Goal: Check status: Check status

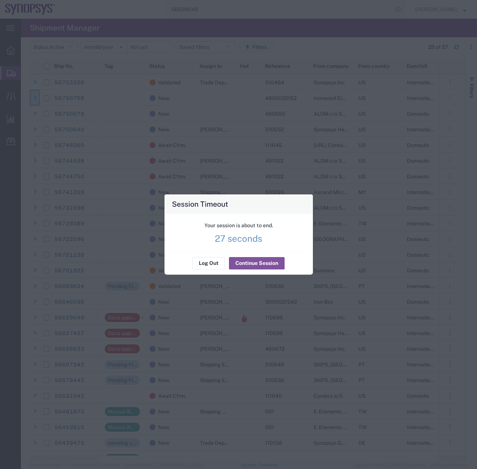
click at [205, 263] on button "Log Out" at bounding box center [209, 264] width 32 height 12
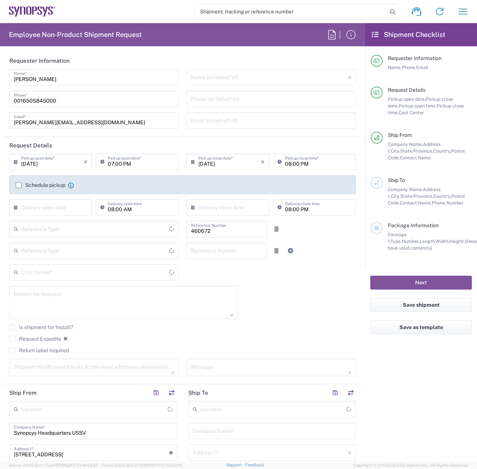
type input "Department"
type input "[GEOGRAPHIC_DATA]"
type input "Delivered at Place"
type input "US01, FIN, Distri 460672"
type input "[US_STATE]"
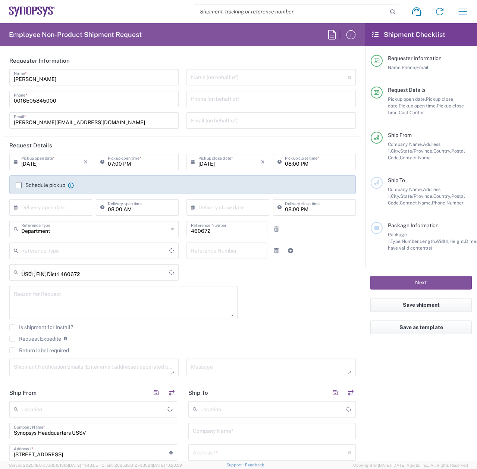
type input "[GEOGRAPHIC_DATA]"
type input "Headquarters USSV"
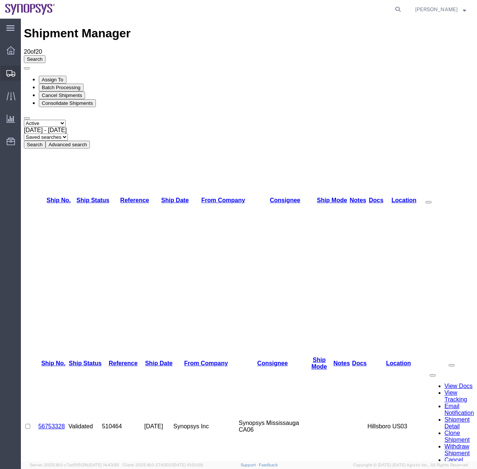
click at [13, 71] on icon at bounding box center [10, 73] width 9 height 7
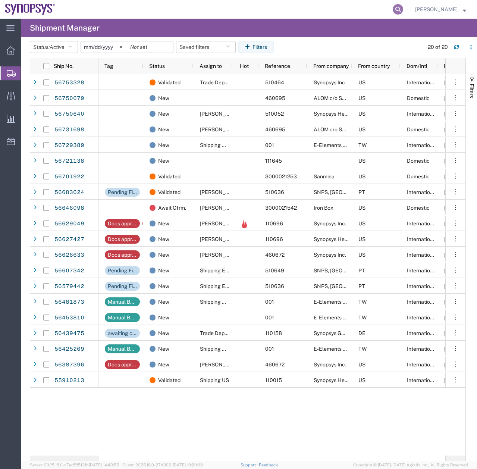
click at [401, 12] on icon at bounding box center [398, 9] width 10 height 10
click at [218, 3] on input "search" at bounding box center [279, 9] width 227 height 18
click at [200, 7] on input "search" at bounding box center [279, 9] width 227 height 18
click at [225, 13] on input "search" at bounding box center [279, 9] width 227 height 18
type input "56508565"
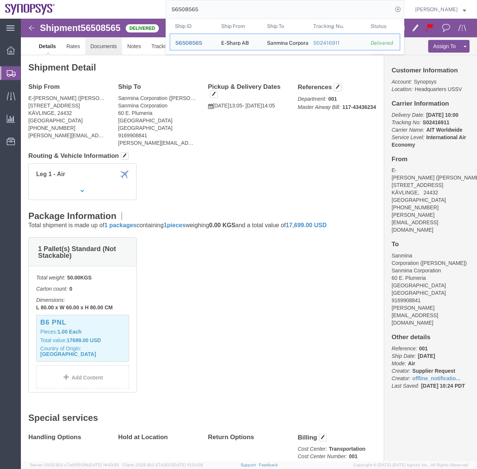
click link "Documents"
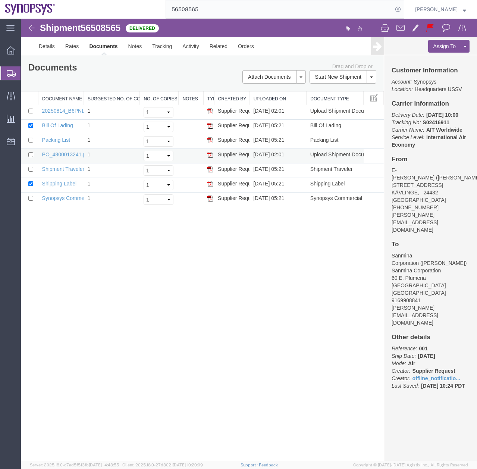
click at [210, 156] on img at bounding box center [210, 155] width 6 height 6
click at [209, 112] on img at bounding box center [210, 111] width 6 height 6
click at [212, 197] on img at bounding box center [210, 199] width 6 height 6
click at [12, 71] on icon at bounding box center [11, 73] width 9 height 7
